Goal: Check status

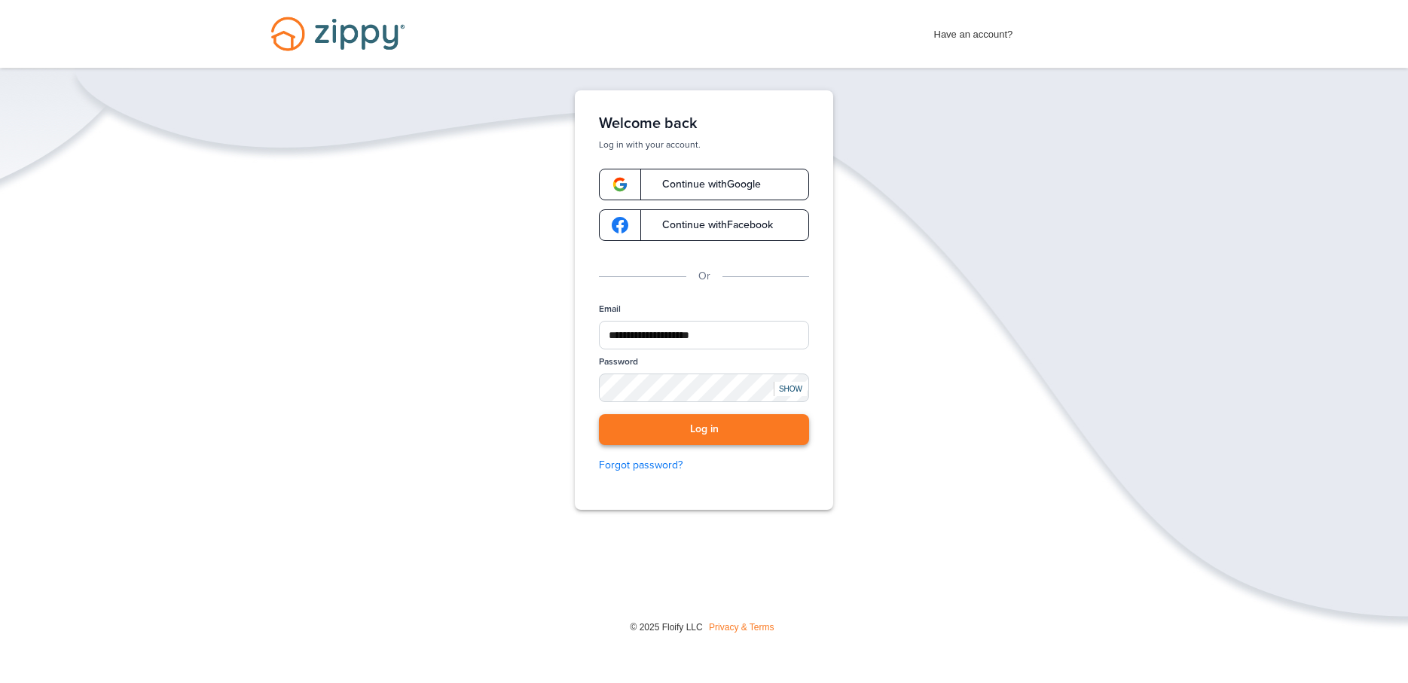
click at [665, 423] on button "Log in" at bounding box center [704, 429] width 210 height 31
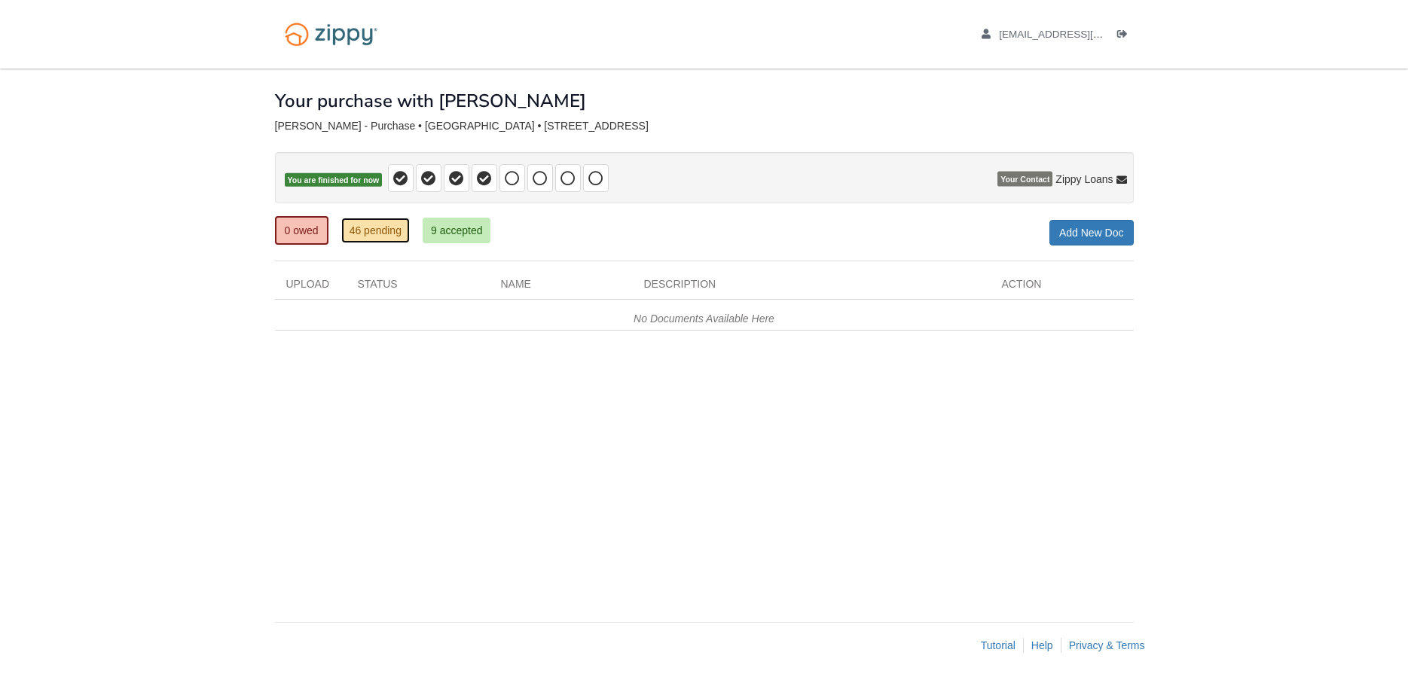
click at [374, 234] on link "46 pending" at bounding box center [375, 231] width 69 height 26
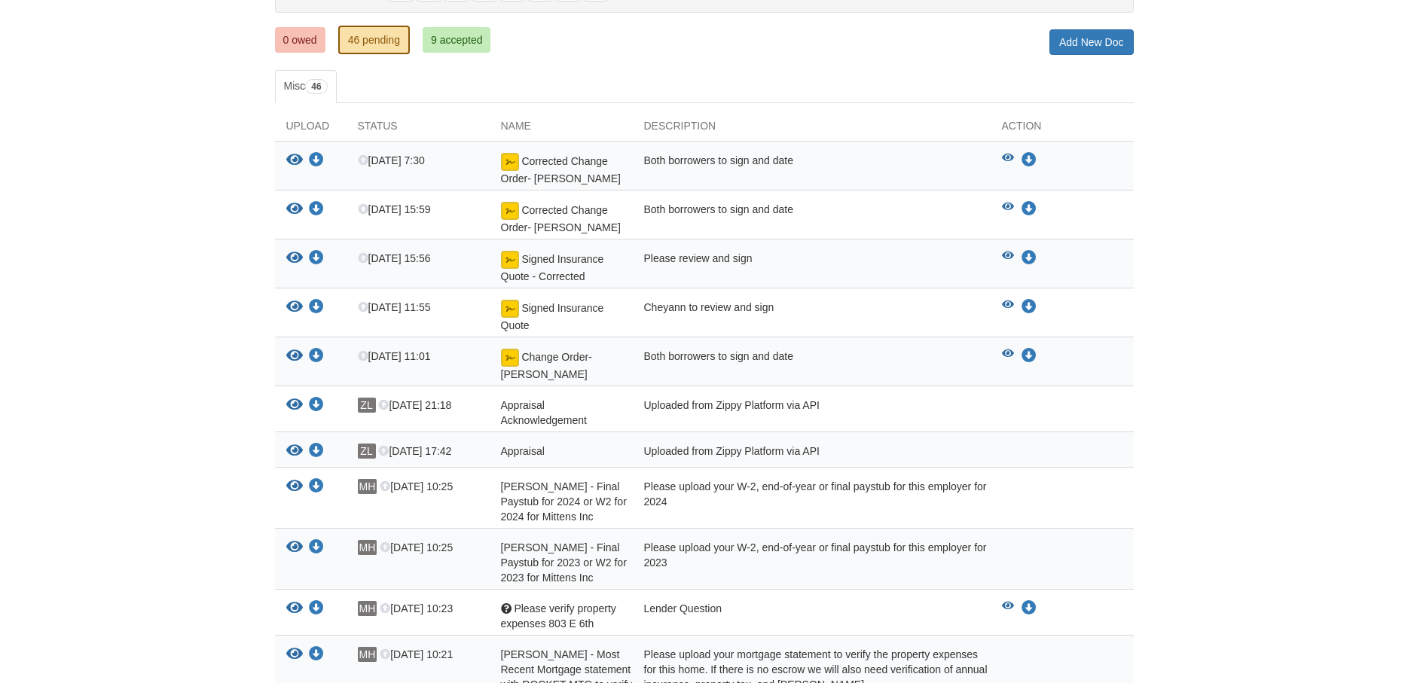
scroll to position [231, 0]
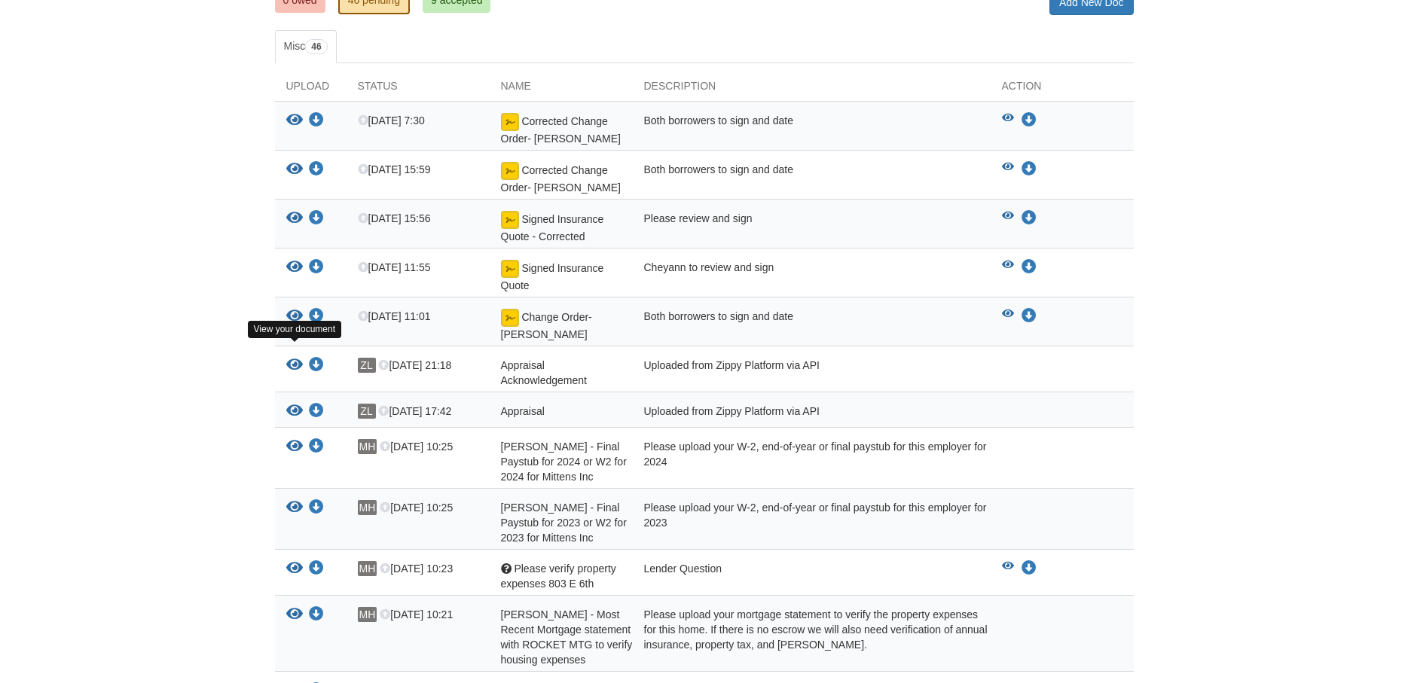
click at [289, 358] on icon "View Appraisal Acknowledgement" at bounding box center [294, 365] width 17 height 15
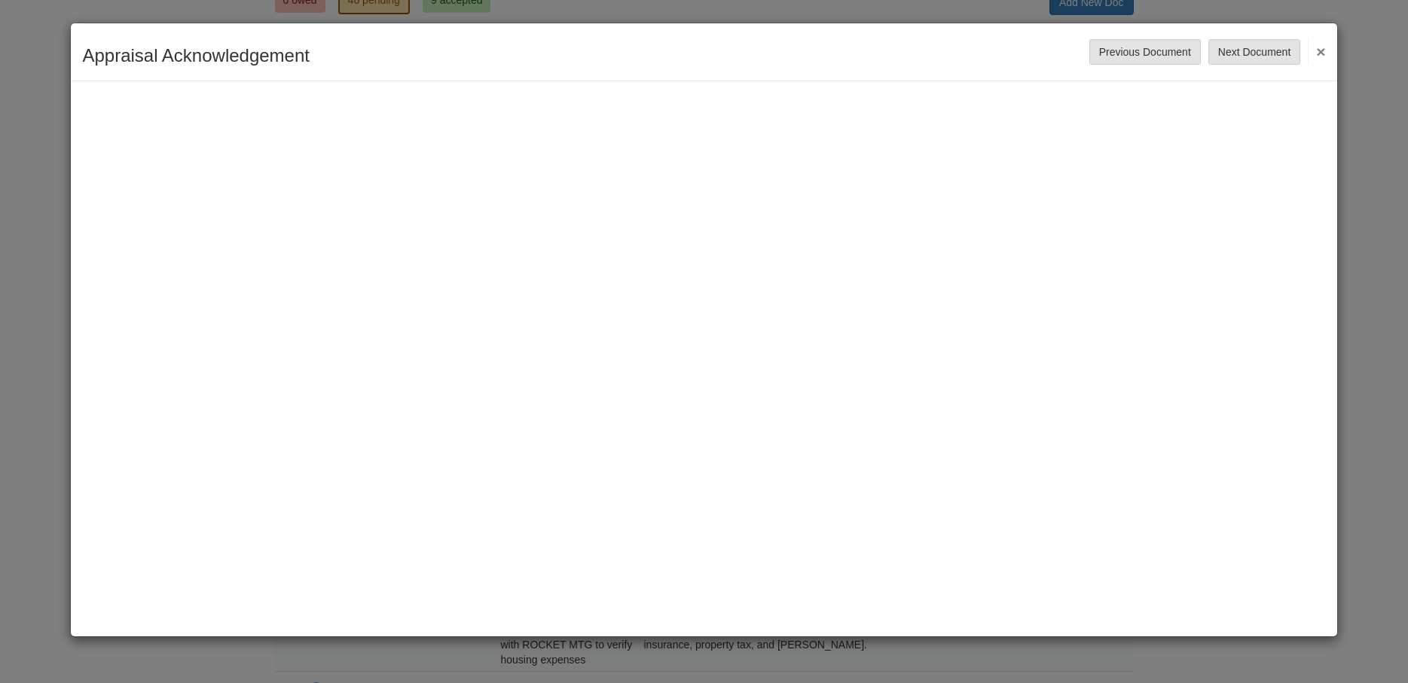
click at [1321, 50] on button "×" at bounding box center [1316, 51] width 17 height 27
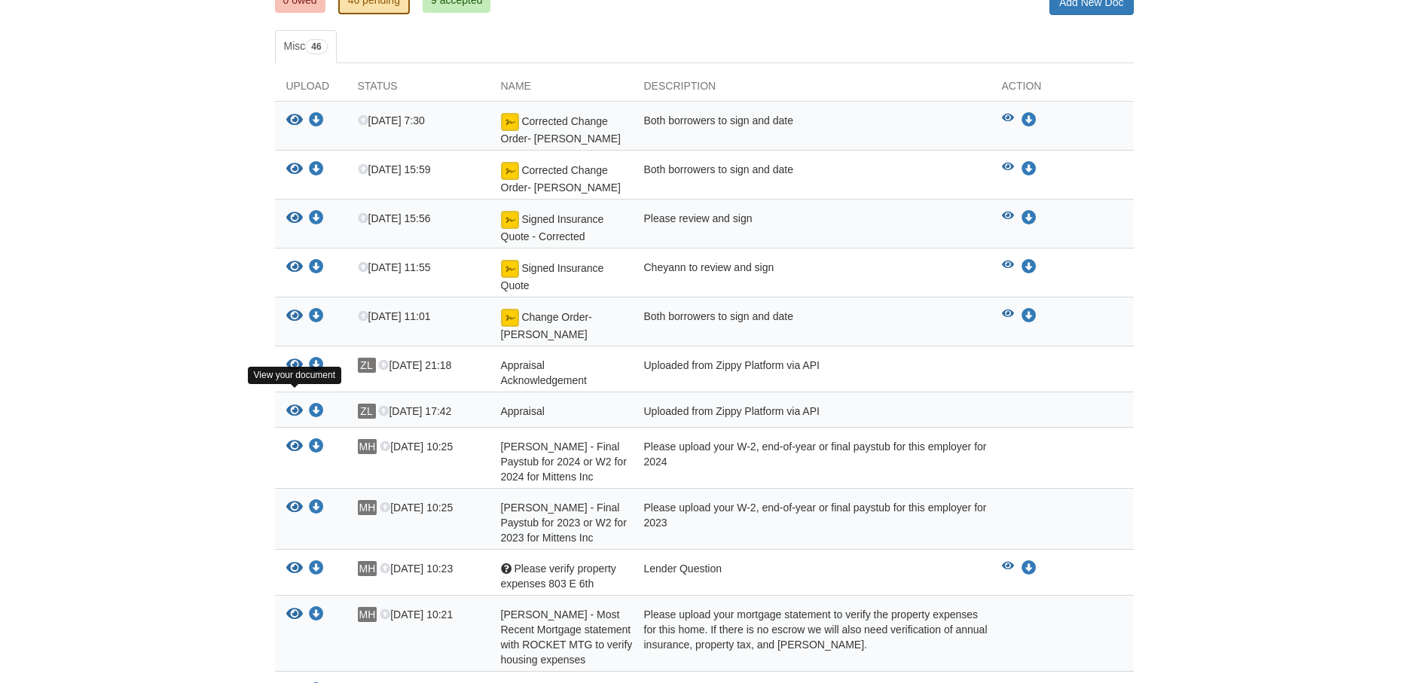
click at [296, 404] on icon "View Appraisal" at bounding box center [294, 411] width 17 height 15
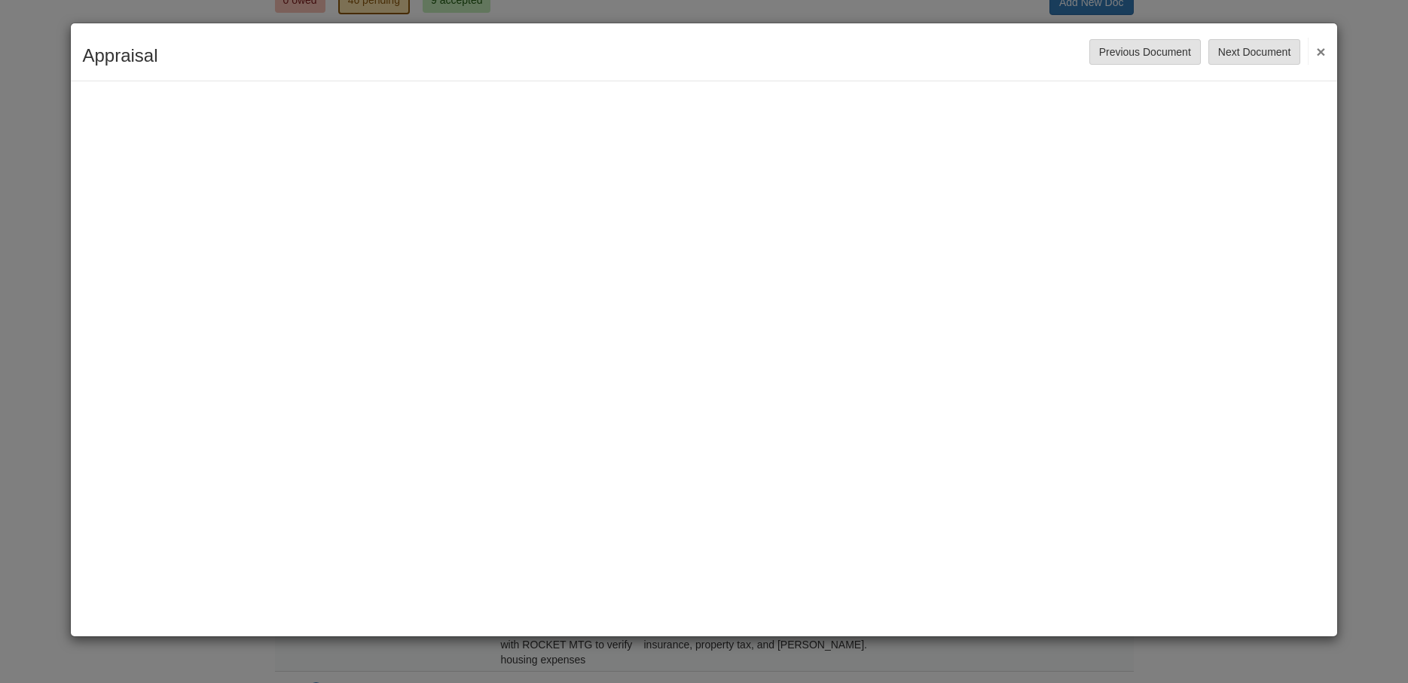
click at [1322, 50] on button "×" at bounding box center [1316, 51] width 17 height 27
